Goal: Understand process/instructions: Learn how to perform a task or action

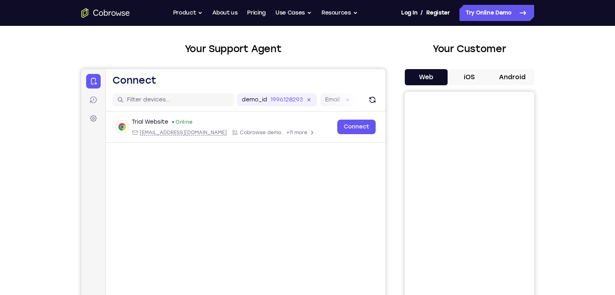
click at [471, 78] on button "iOS" at bounding box center [469, 77] width 43 height 16
click at [421, 80] on button "Web" at bounding box center [426, 77] width 43 height 16
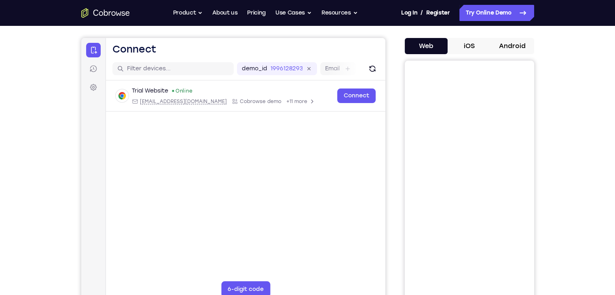
scroll to position [66, 0]
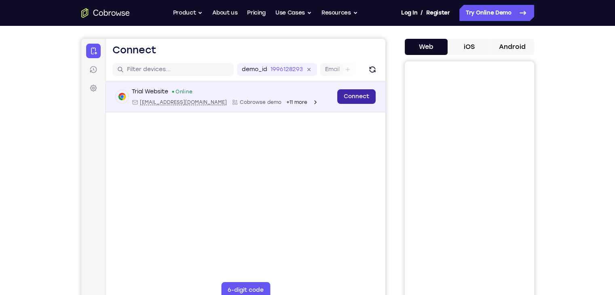
click at [355, 98] on link "Connect" at bounding box center [356, 96] width 38 height 15
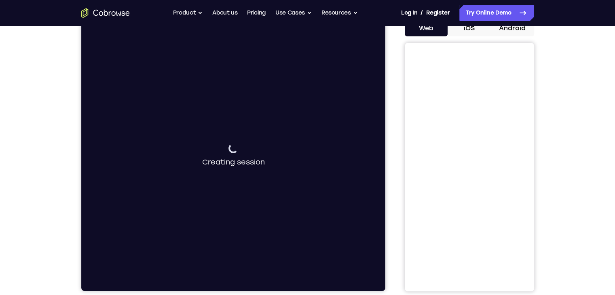
scroll to position [81, 0]
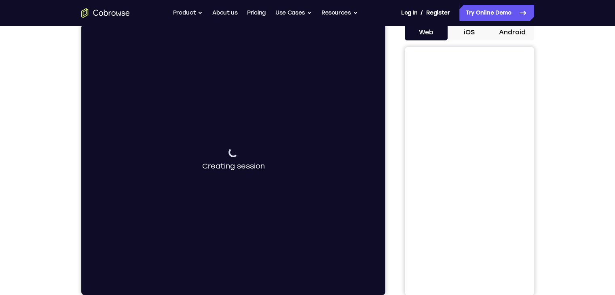
click at [303, 149] on div "Connecting to device Creating session" at bounding box center [233, 159] width 304 height 271
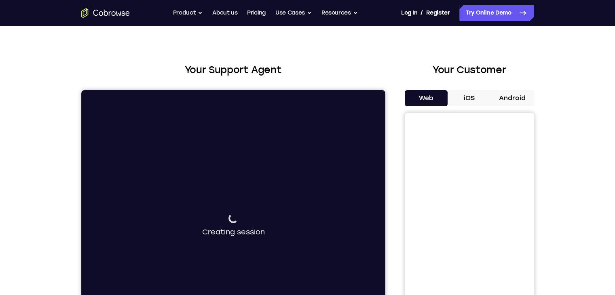
scroll to position [0, 0]
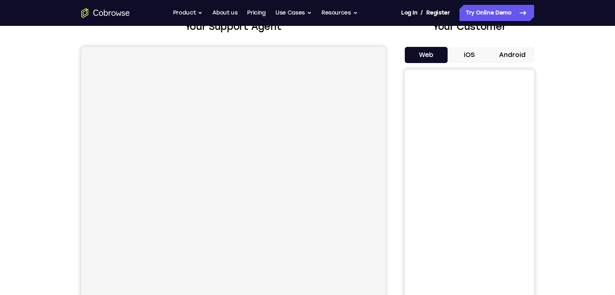
click at [39, 129] on div "Your Support Agent Your Customer Web iOS Android Next Steps We’d be happy to gi…" at bounding box center [307, 235] width 615 height 534
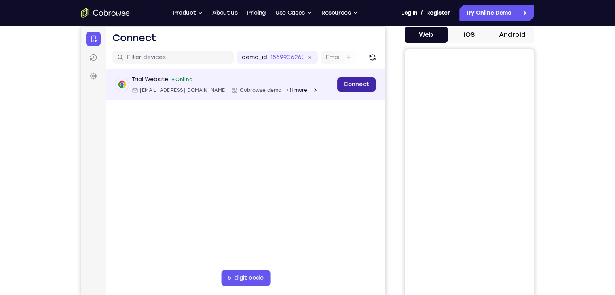
click at [355, 83] on link "Connect" at bounding box center [356, 84] width 38 height 15
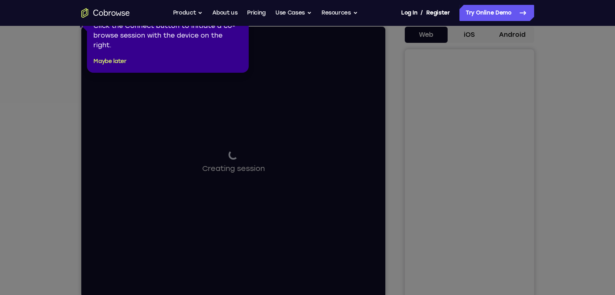
click at [113, 54] on div "1 of 8 × Click the Connect button to initiate a co-browse session with the devi…" at bounding box center [168, 36] width 162 height 73
click at [111, 61] on button "Maybe later" at bounding box center [109, 62] width 33 height 10
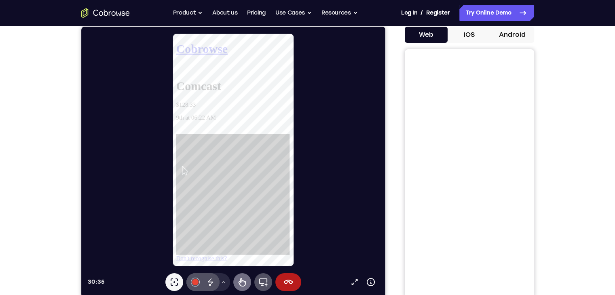
click at [239, 280] on icon at bounding box center [242, 283] width 10 height 10
drag, startPoint x: 205, startPoint y: 88, endPoint x: 165, endPoint y: 140, distance: 66.1
click at [212, 270] on link "Don't recognise this?" at bounding box center [203, 273] width 54 height 7
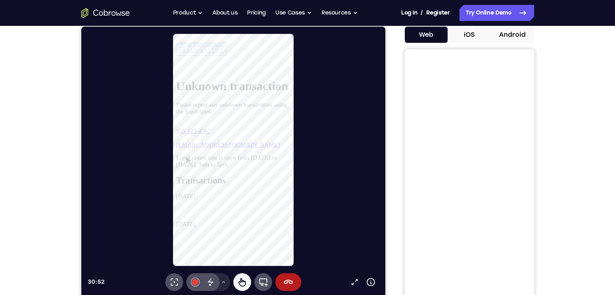
click at [176, 72] on icon at bounding box center [176, 72] width 0 height 0
click at [237, 118] on link "View account summary" at bounding box center [206, 114] width 61 height 7
select select "1"
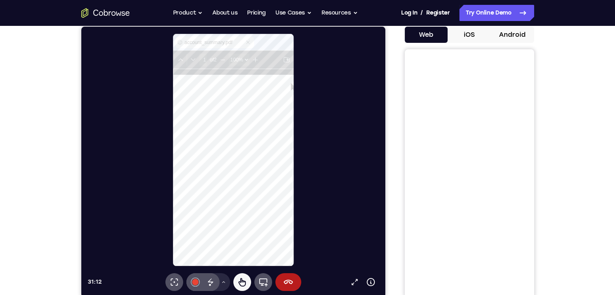
scroll to position [53, 0]
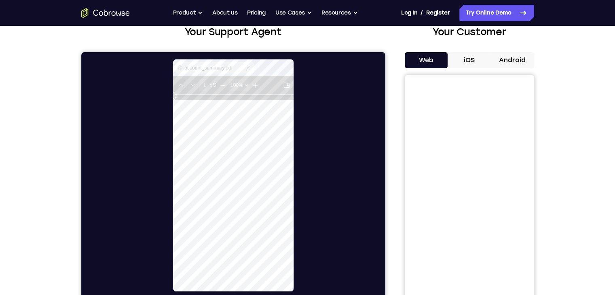
click at [176, 89] on button at bounding box center [180, 86] width 13 height 13
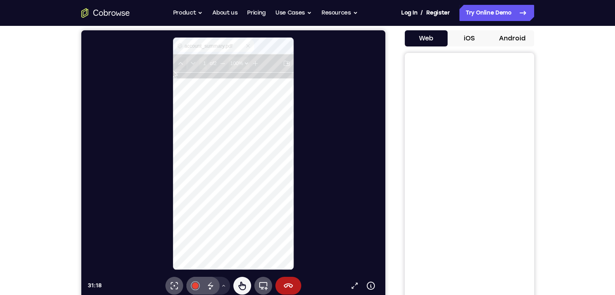
type input "2"
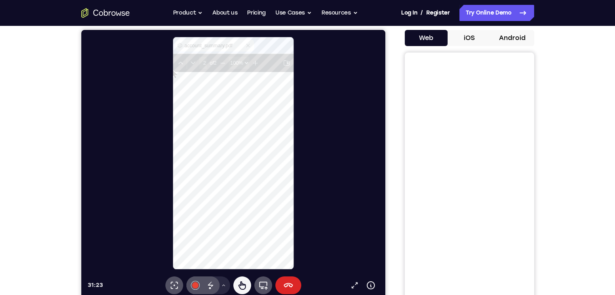
click at [290, 288] on icon at bounding box center [288, 286] width 10 height 10
